Goal: Complete application form: Complete application form

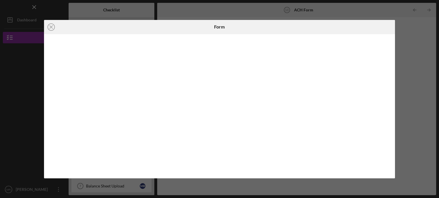
scroll to position [142, 0]
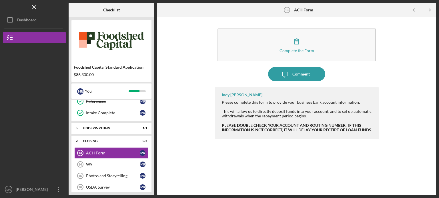
click at [130, 163] on div "W9" at bounding box center [113, 165] width 54 height 5
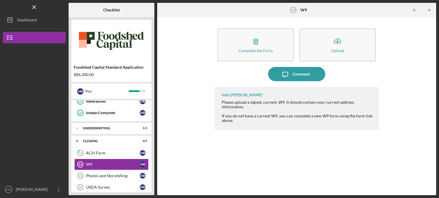
click at [249, 51] on div "Complete the Form" at bounding box center [255, 51] width 35 height 4
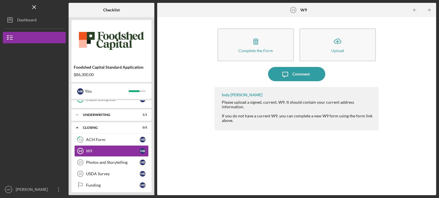
scroll to position [157, 0]
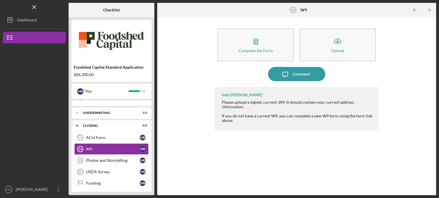
click at [123, 159] on div "Photos and Storytelling" at bounding box center [113, 161] width 54 height 5
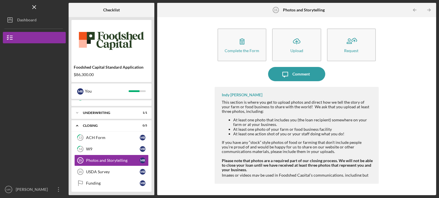
click at [239, 49] on div "Complete the Form" at bounding box center [241, 51] width 35 height 4
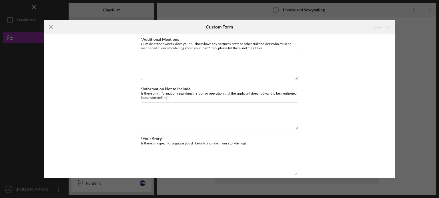
click at [198, 56] on textarea "*Additional Mentions" at bounding box center [219, 66] width 157 height 27
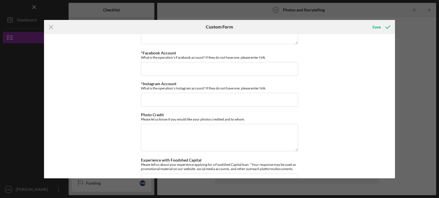
scroll to position [135, 0]
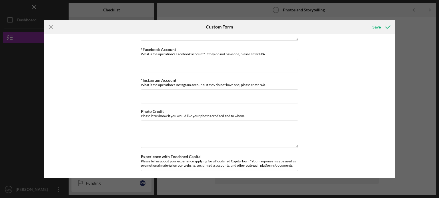
type textarea "[PERSON_NAME]- WWF"
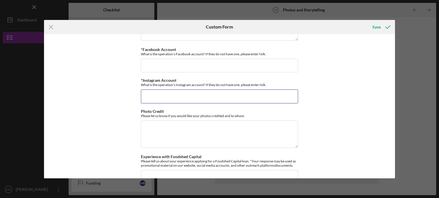
click at [188, 96] on input "*Instagram Account" at bounding box center [219, 97] width 157 height 14
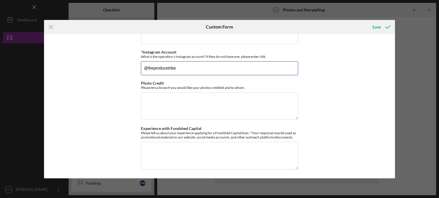
scroll to position [163, 0]
type input "@theproducetribe"
click at [194, 147] on textarea "Experience with Foodshed Capital" at bounding box center [219, 156] width 157 height 27
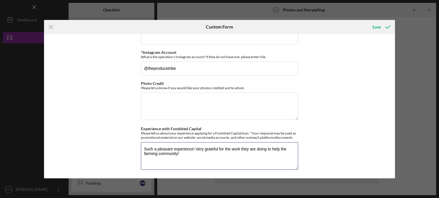
scroll to position [163, 0]
type textarea "Such a pleasant experience! Very grateful for the work they are doing to help t…"
click at [374, 23] on div "Save" at bounding box center [376, 26] width 8 height 11
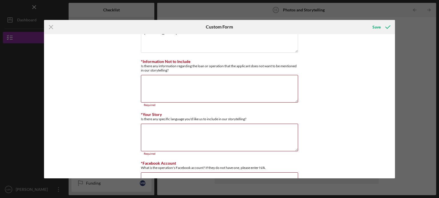
scroll to position [29, 0]
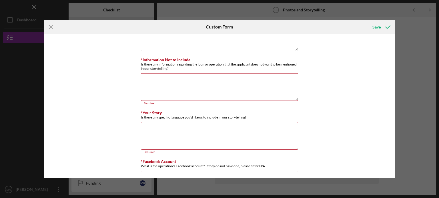
click at [211, 85] on textarea "*Information Not to Include" at bounding box center [219, 86] width 157 height 27
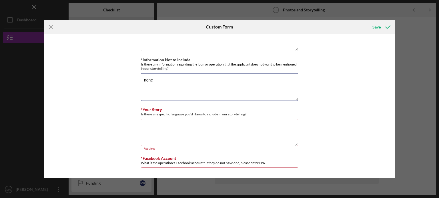
type textarea "none"
click at [194, 134] on textarea "*Your Story" at bounding box center [219, 132] width 157 height 27
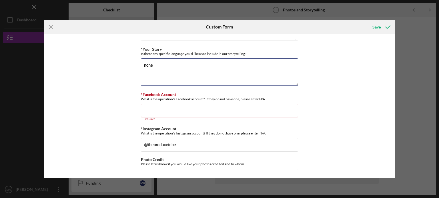
scroll to position [91, 0]
type textarea "none"
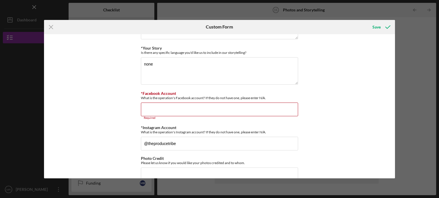
click at [198, 109] on input "*Facebook Account" at bounding box center [219, 110] width 157 height 14
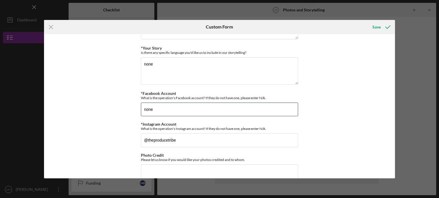
scroll to position [163, 0]
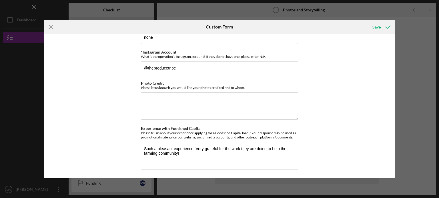
type input "none"
click at [379, 31] on div "Save" at bounding box center [376, 26] width 8 height 11
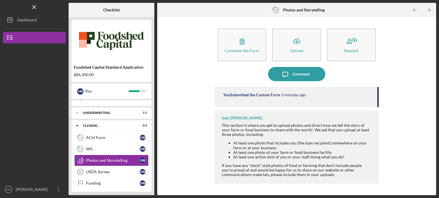
click at [306, 47] on button "Icon/Upload Upload" at bounding box center [296, 45] width 49 height 33
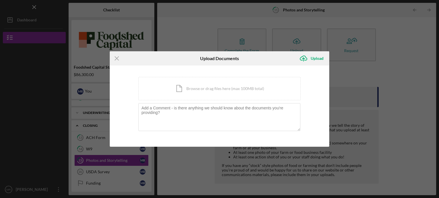
click at [262, 89] on div "Icon/Document Browse or drag files here (max 100MB total) Tap to choose files o…" at bounding box center [219, 88] width 162 height 23
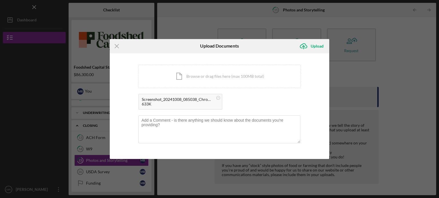
click at [210, 75] on div "Icon/Document Browse or drag files here (max 100MB total) Tap to choose files o…" at bounding box center [219, 76] width 162 height 23
click at [318, 51] on div "Upload" at bounding box center [316, 46] width 13 height 11
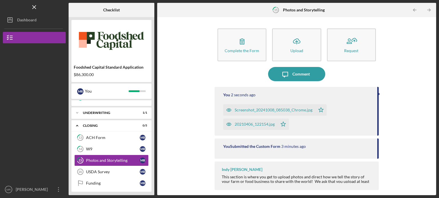
click at [309, 45] on button "Icon/Upload Upload" at bounding box center [296, 45] width 49 height 33
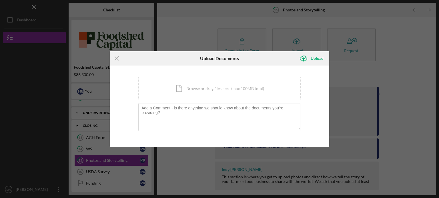
click at [219, 85] on div "Icon/Document Browse or drag files here (max 100MB total) Tap to choose files o…" at bounding box center [219, 88] width 162 height 23
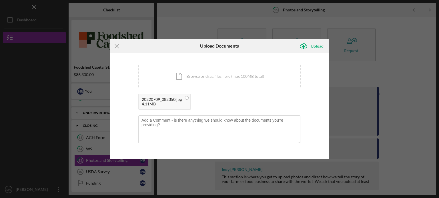
click at [308, 49] on icon "Icon/Upload" at bounding box center [303, 46] width 14 height 14
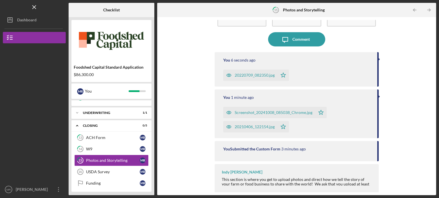
scroll to position [33, 0]
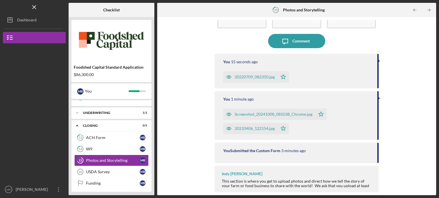
click at [121, 170] on div "USDA Survey" at bounding box center [113, 172] width 54 height 5
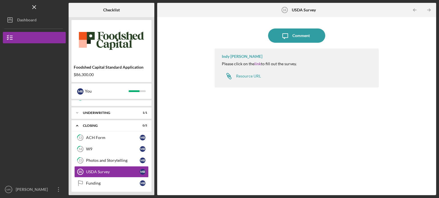
click at [254, 74] on div "Resource URL" at bounding box center [248, 76] width 25 height 5
click at [233, 109] on div "[PERSON_NAME] Please click on the link to fill out the survey. Icon/Link Resour…" at bounding box center [296, 118] width 164 height 139
click at [101, 181] on div "Funding" at bounding box center [113, 183] width 54 height 5
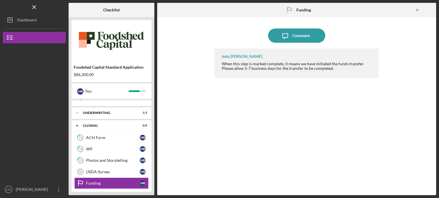
click at [107, 137] on div "ACH Form" at bounding box center [113, 138] width 54 height 5
